Goal: Find contact information: Find contact information

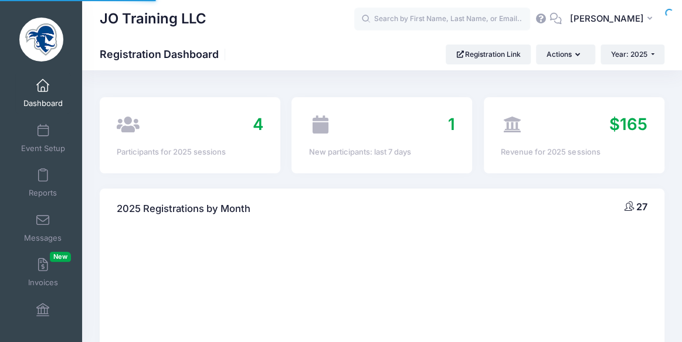
select select
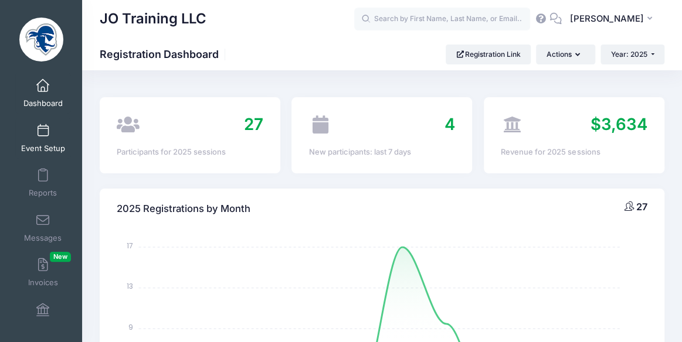
click at [43, 130] on span at bounding box center [43, 131] width 0 height 13
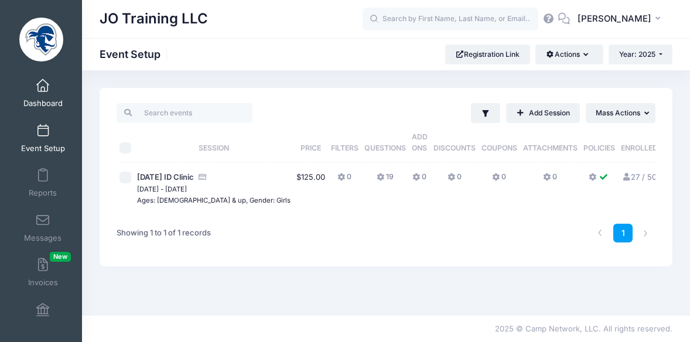
click at [47, 101] on span "Dashboard" at bounding box center [42, 104] width 39 height 10
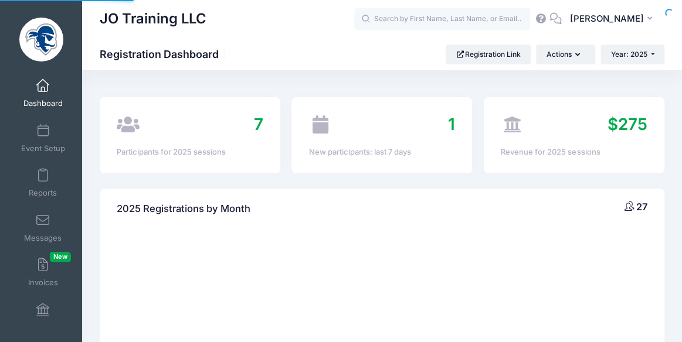
select select
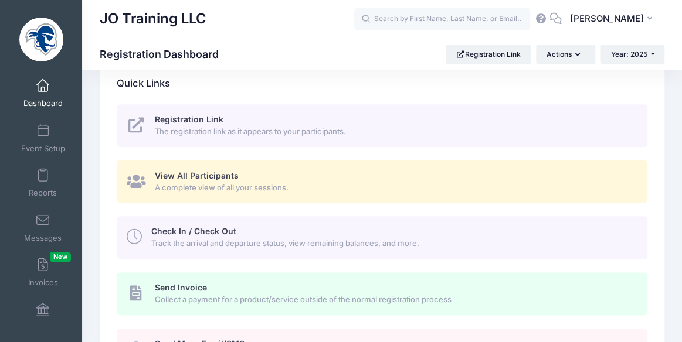
scroll to position [505, 0]
click at [220, 187] on span "A complete view of all your sessions." at bounding box center [394, 189] width 479 height 12
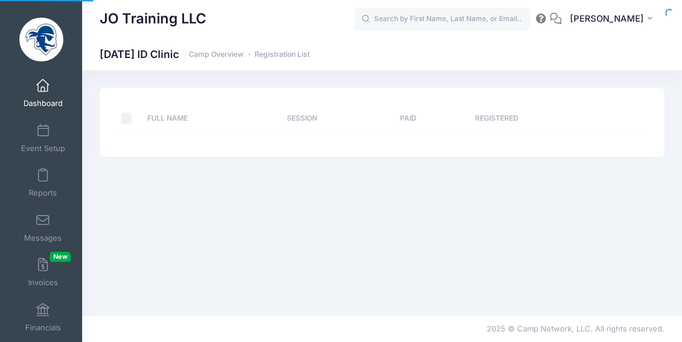
select select "10"
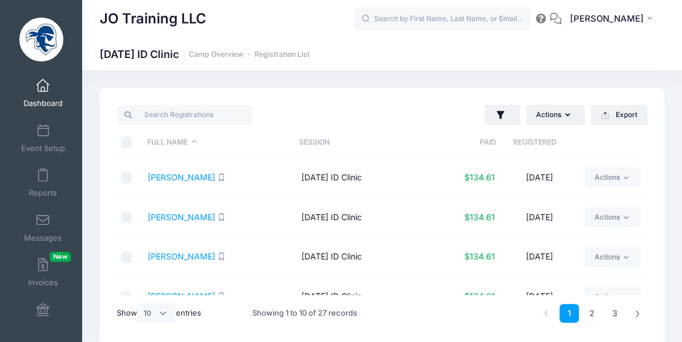
scroll to position [49, 0]
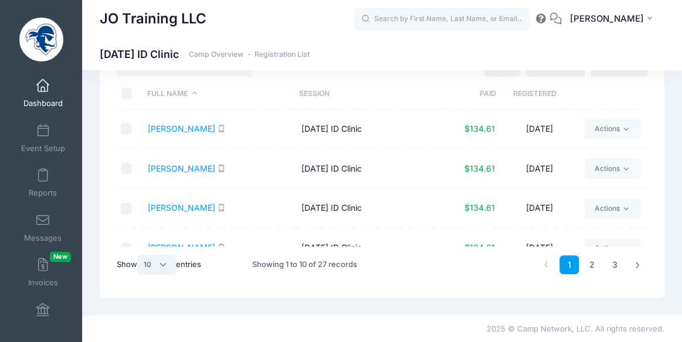
click at [171, 262] on select "All 10 25 50" at bounding box center [156, 265] width 39 height 20
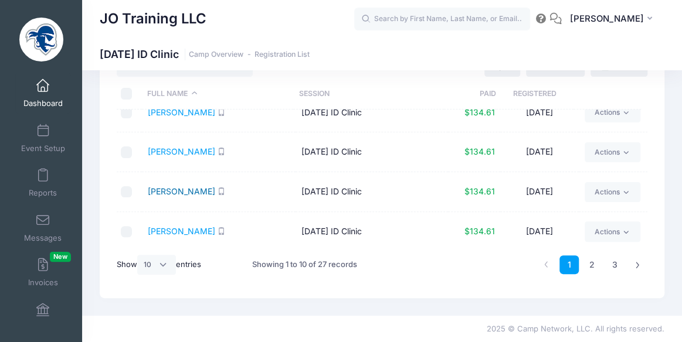
click at [185, 192] on link "[PERSON_NAME]" at bounding box center [181, 191] width 67 height 10
click at [196, 227] on link "[PERSON_NAME]" at bounding box center [181, 231] width 67 height 10
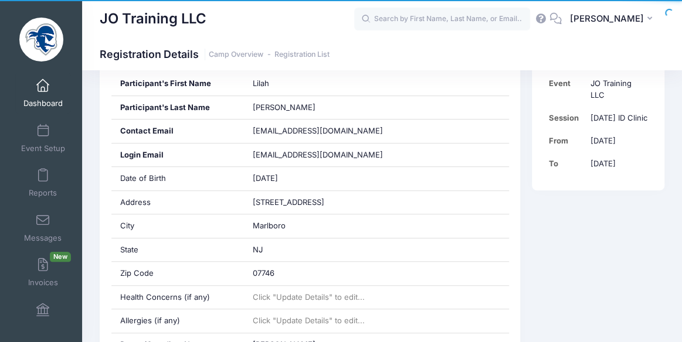
scroll to position [292, 0]
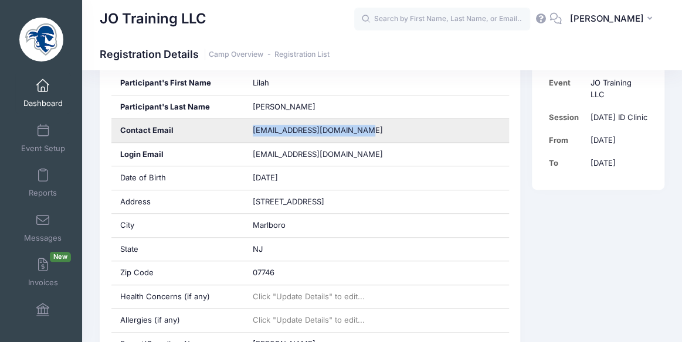
drag, startPoint x: 386, startPoint y: 132, endPoint x: 250, endPoint y: 130, distance: 136.0
click at [250, 130] on div "lilahcalhoun2026@gmail.com" at bounding box center [376, 130] width 265 height 23
copy span "lilahcalhoun2026@gmail.com"
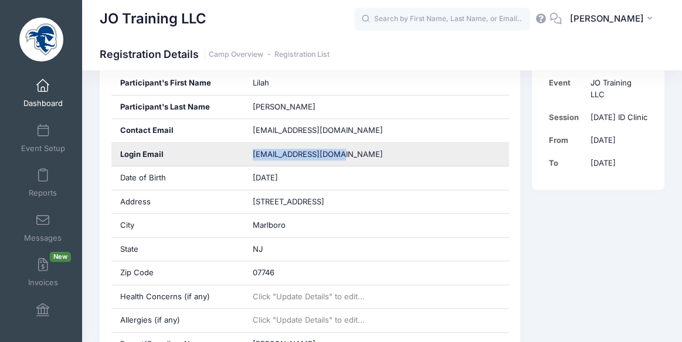
drag, startPoint x: 354, startPoint y: 147, endPoint x: 340, endPoint y: 149, distance: 14.4
click at [340, 149] on div "matt@mattcalhoun.com" at bounding box center [376, 154] width 265 height 23
copy span "matt@mattcalhoun.com"
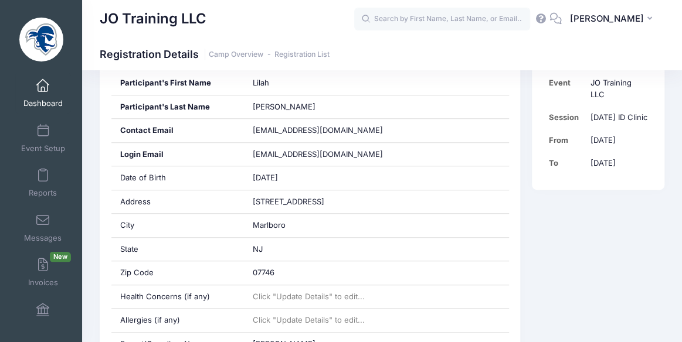
click at [268, 43] on div "JO Training LLC Registration Details Camp Overview Registration List" at bounding box center [382, 54] width 600 height 32
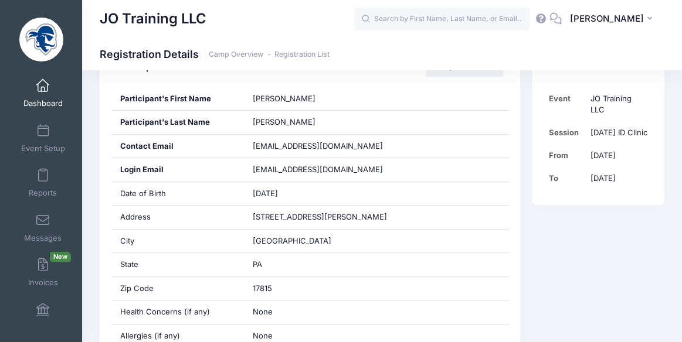
scroll to position [242, 0]
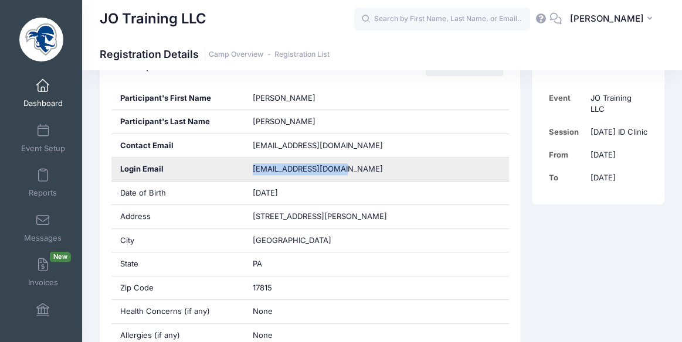
drag, startPoint x: 367, startPoint y: 170, endPoint x: 244, endPoint y: 171, distance: 123.1
click at [244, 171] on div "[EMAIL_ADDRESS][DOMAIN_NAME]" at bounding box center [376, 169] width 265 height 23
copy span "[EMAIL_ADDRESS][DOMAIN_NAME]"
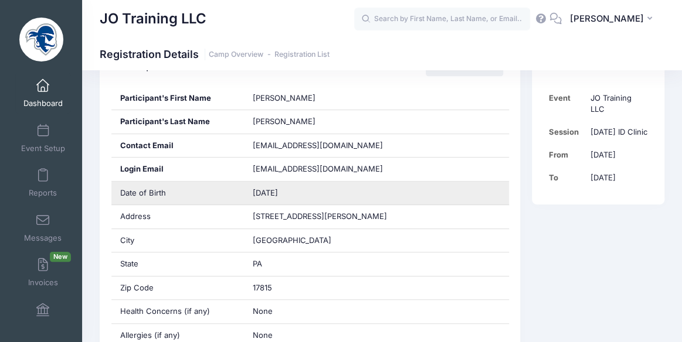
click at [404, 188] on div "[DATE]" at bounding box center [376, 193] width 265 height 23
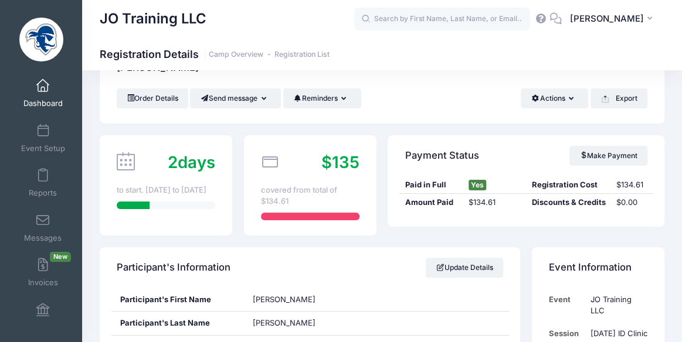
scroll to position [0, 0]
